Goal: Task Accomplishment & Management: Manage account settings

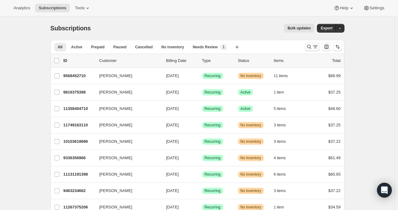
click at [312, 45] on icon "Search and filter results" at bounding box center [309, 47] width 6 height 6
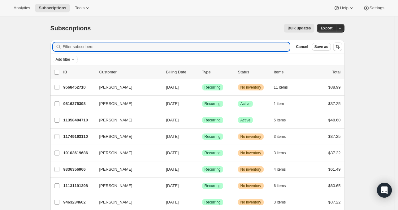
paste input "[EMAIL_ADDRESS][DOMAIN_NAME]"
type input "[EMAIL_ADDRESS][DOMAIN_NAME]"
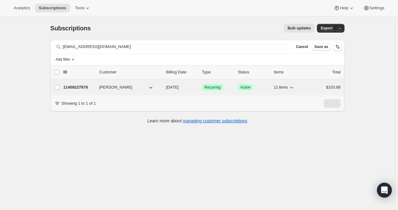
click at [84, 87] on p "11409227878" at bounding box center [78, 87] width 31 height 6
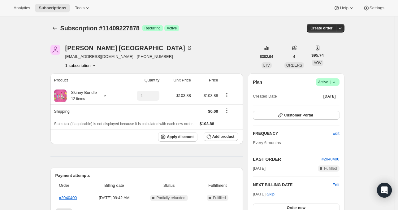
click at [335, 82] on icon at bounding box center [333, 82] width 2 height 2
click at [319, 105] on span "Cancel subscription" at bounding box center [326, 104] width 35 height 5
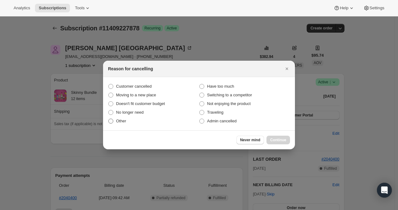
click at [115, 118] on label "Other" at bounding box center [153, 121] width 91 height 9
click at [109, 118] on input "Other" at bounding box center [108, 118] width 0 height 0
radio input "true"
click at [277, 141] on span "Continue" at bounding box center [278, 139] width 16 height 5
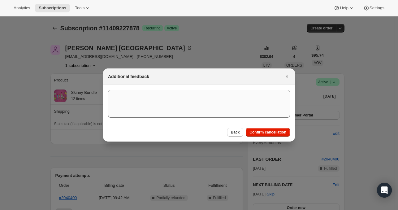
click at [275, 132] on span "Confirm cancellation" at bounding box center [267, 132] width 37 height 5
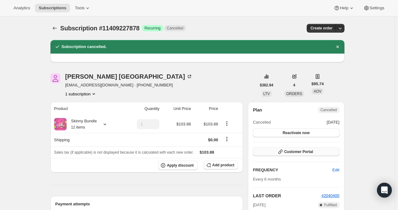
click at [309, 154] on button "Customer Portal" at bounding box center [296, 151] width 86 height 9
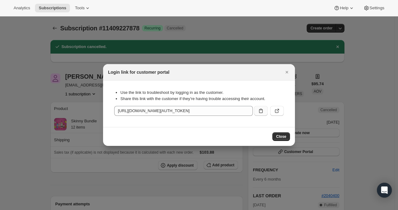
click at [259, 110] on icon ":rfs:" at bounding box center [261, 111] width 4 height 4
